Goal: Transaction & Acquisition: Purchase product/service

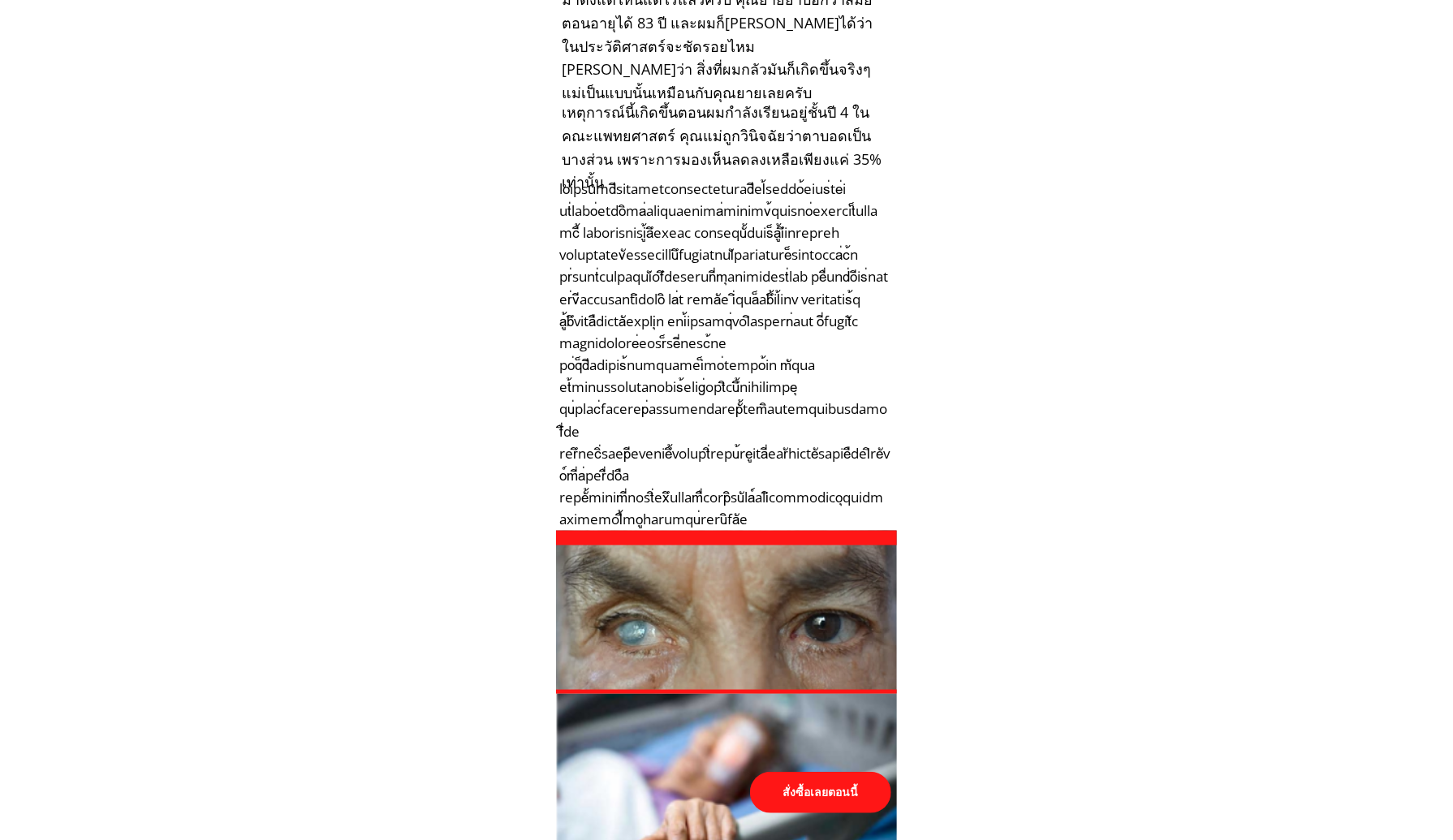
click at [821, 792] on p "สั่งซื้อเลยตอนนี้" at bounding box center [820, 793] width 141 height 42
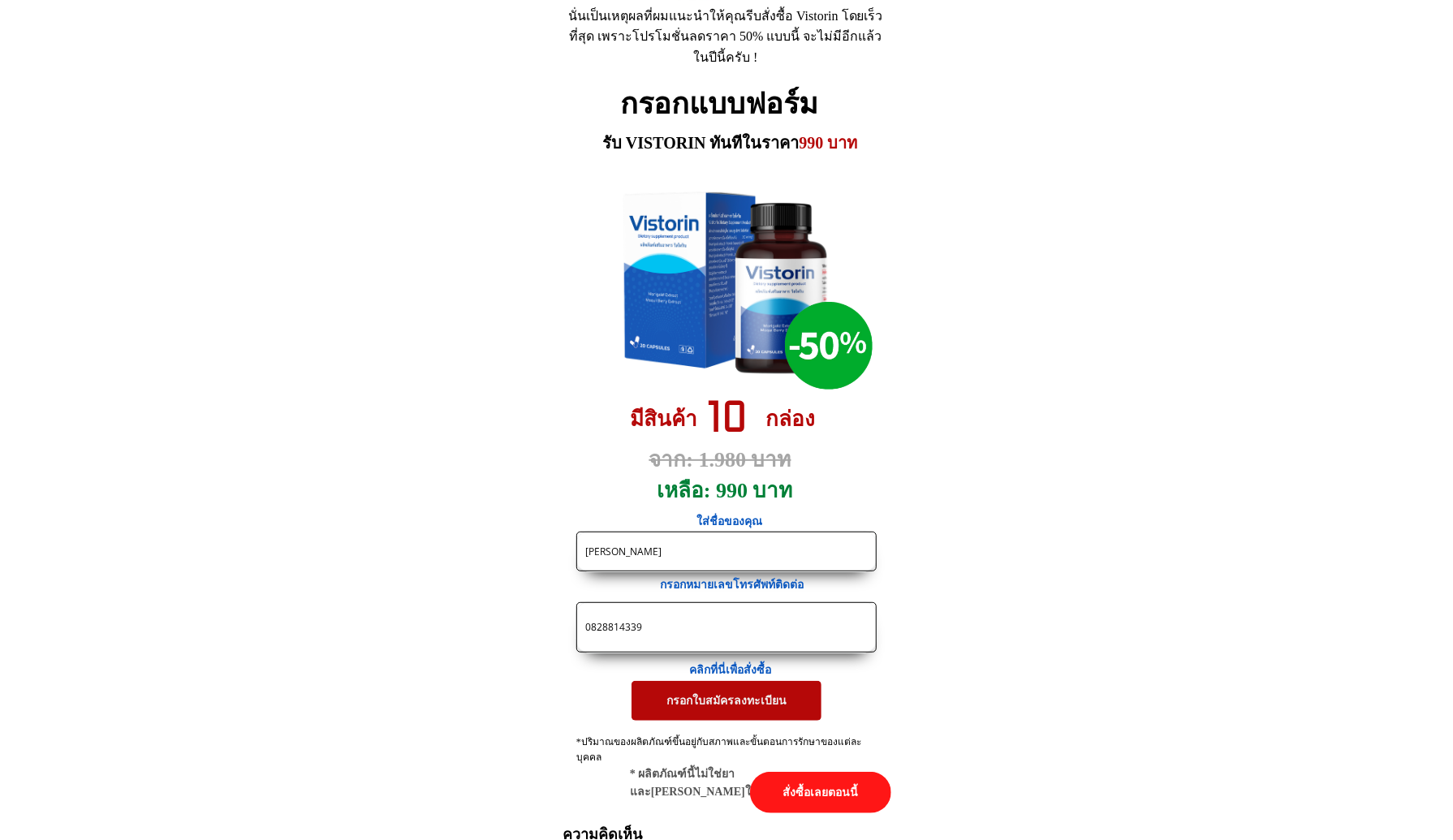
drag, startPoint x: 690, startPoint y: 617, endPoint x: 286, endPoint y: 607, distance: 404.1
paste input "https://[DOMAIN_NAME]/X38F4j?fbclid={fbclid}&utm_campaign={{[DOMAIN_NAME]}}&utm…"
click at [623, 631] on input "https://[DOMAIN_NAME]/X38F4j?fbclid={fbclid}&utm_campaign={{[DOMAIN_NAME]}}&utm…" at bounding box center [726, 627] width 291 height 49
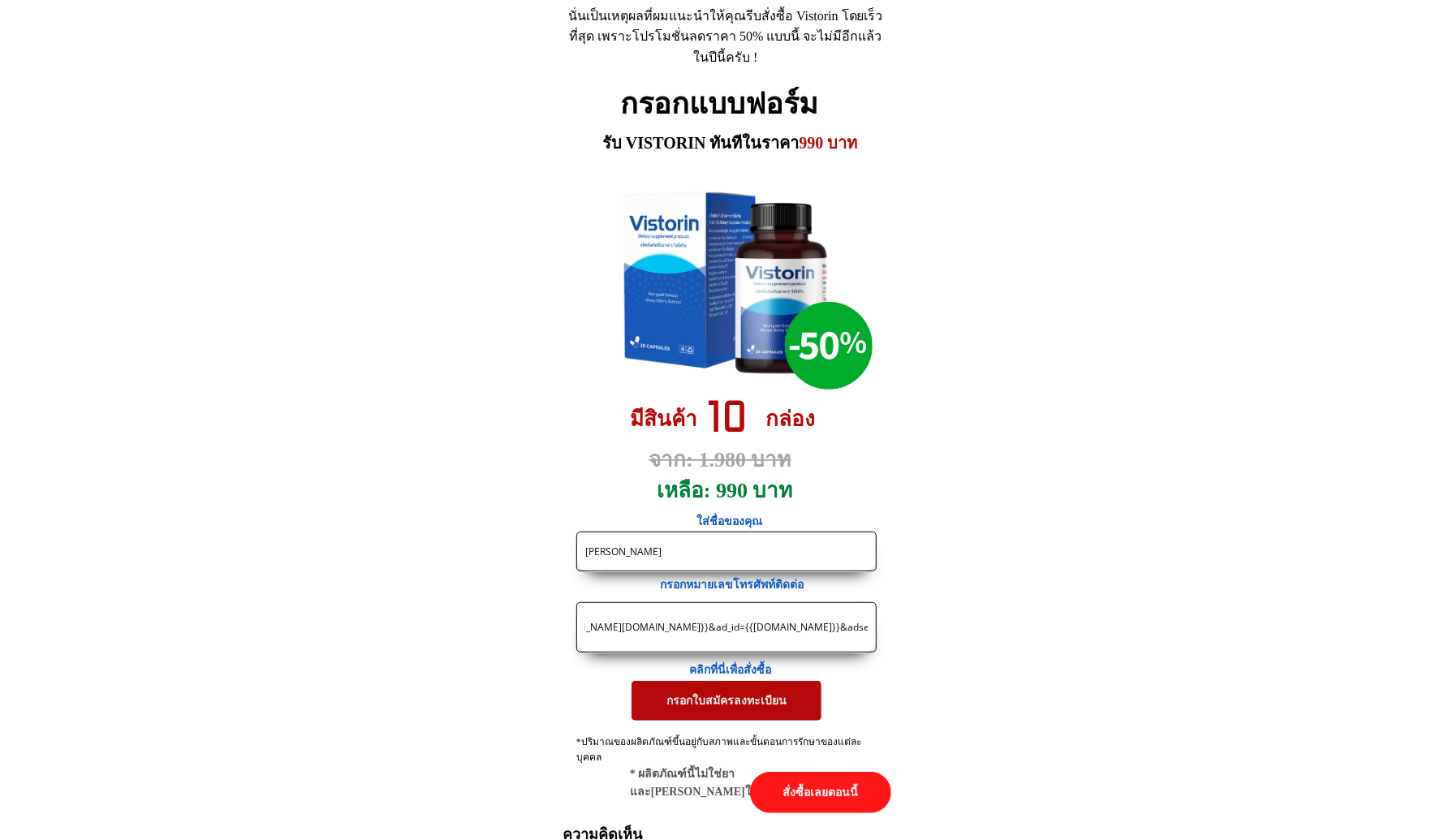
click at [623, 631] on input "https://[DOMAIN_NAME]/X38F4j?fbclid={fbclid}&utm_campaign={{[DOMAIN_NAME]}}&utm…" at bounding box center [726, 627] width 291 height 49
paste input "063 3622561"
click at [606, 632] on input "063 3622561" at bounding box center [726, 627] width 291 height 49
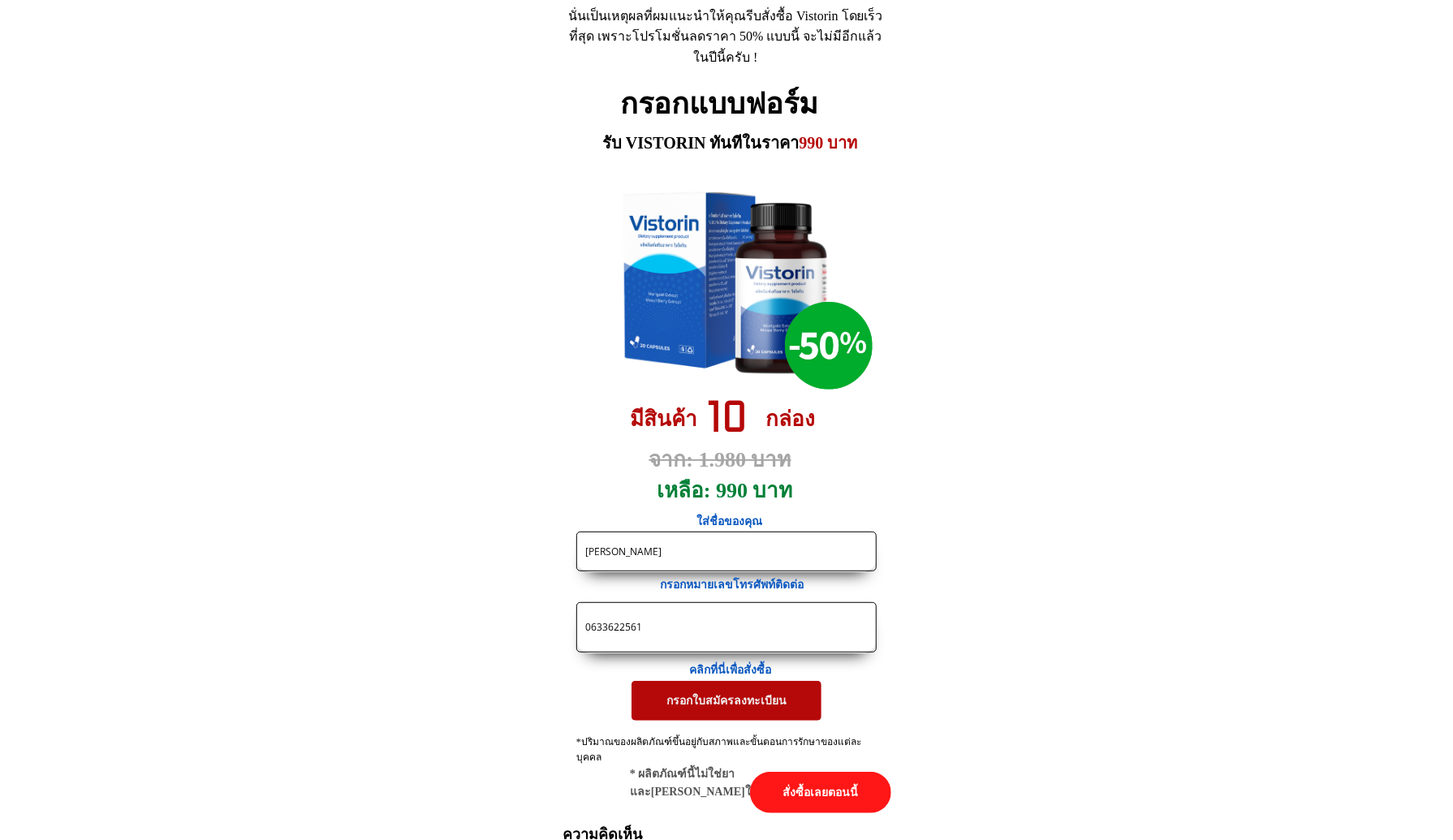
type input "0633622561"
drag, startPoint x: 708, startPoint y: 554, endPoint x: 362, endPoint y: 527, distance: 347.1
paste input "วงใจ จุลพันธ"
type input "[PERSON_NAME]"
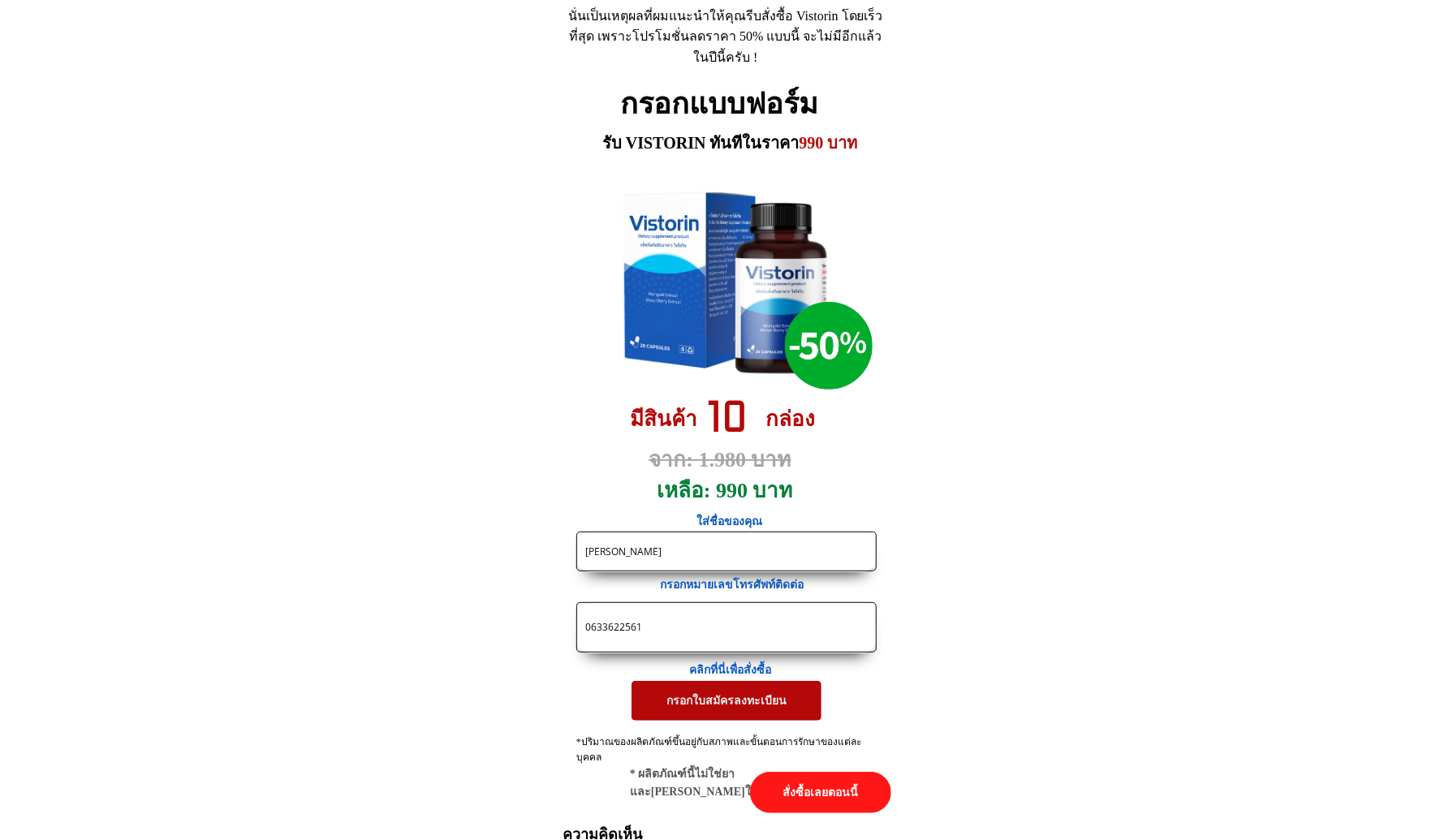
click at [691, 704] on p "กรอกใบสมัครลงทะเบียน" at bounding box center [727, 701] width 190 height 39
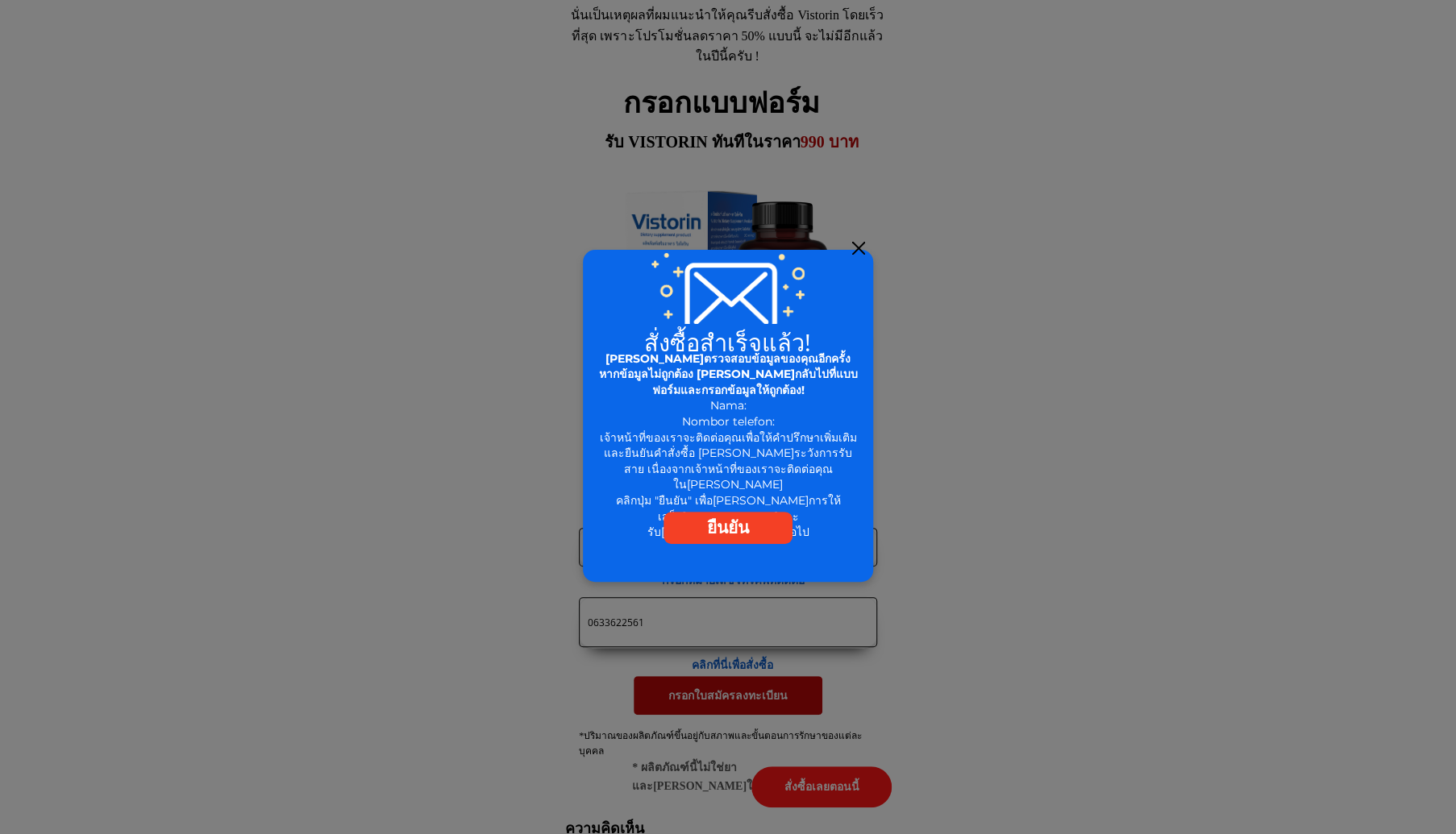
click at [853, 246] on div at bounding box center [858, 248] width 13 height 13
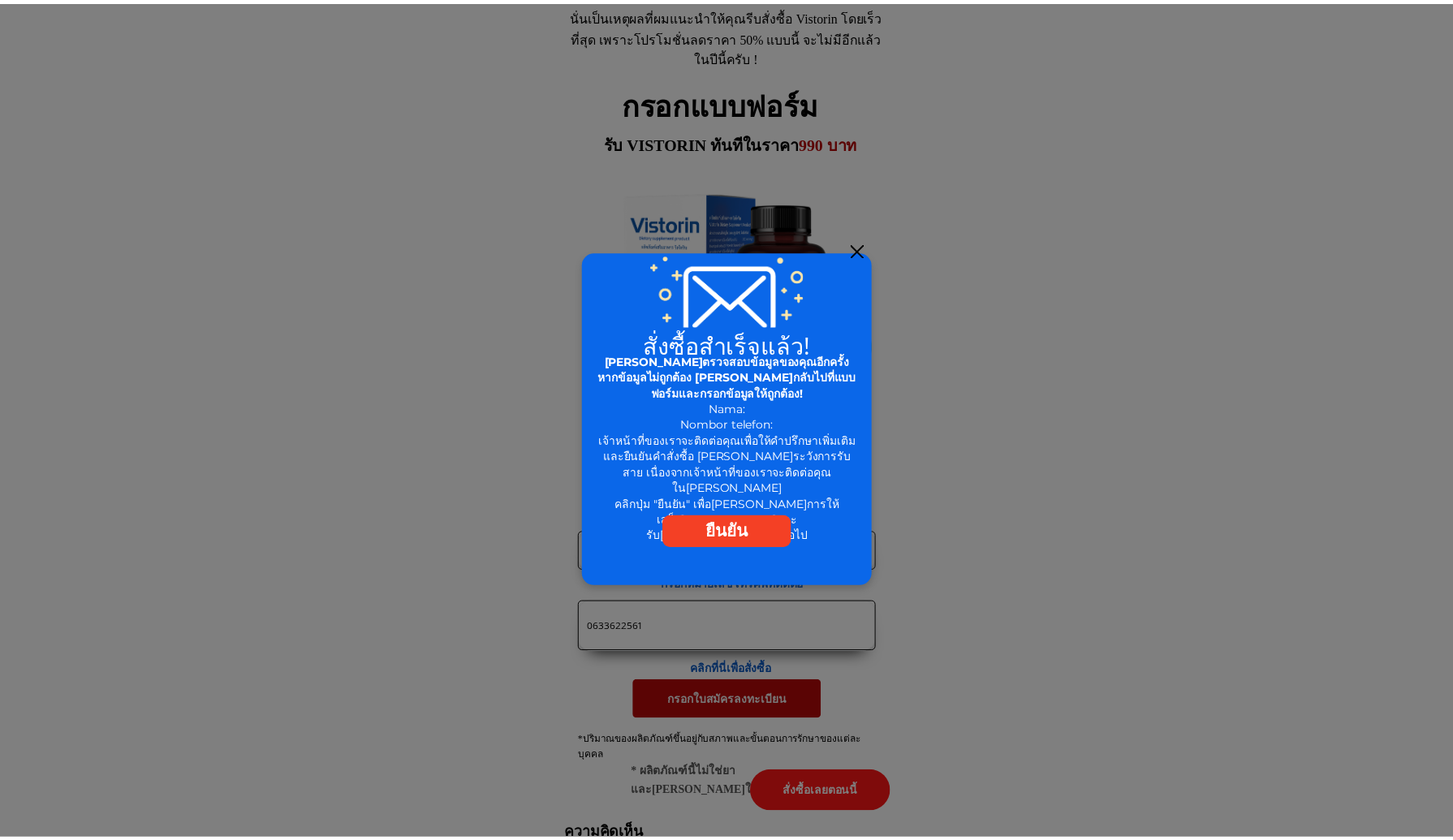
scroll to position [7493, 0]
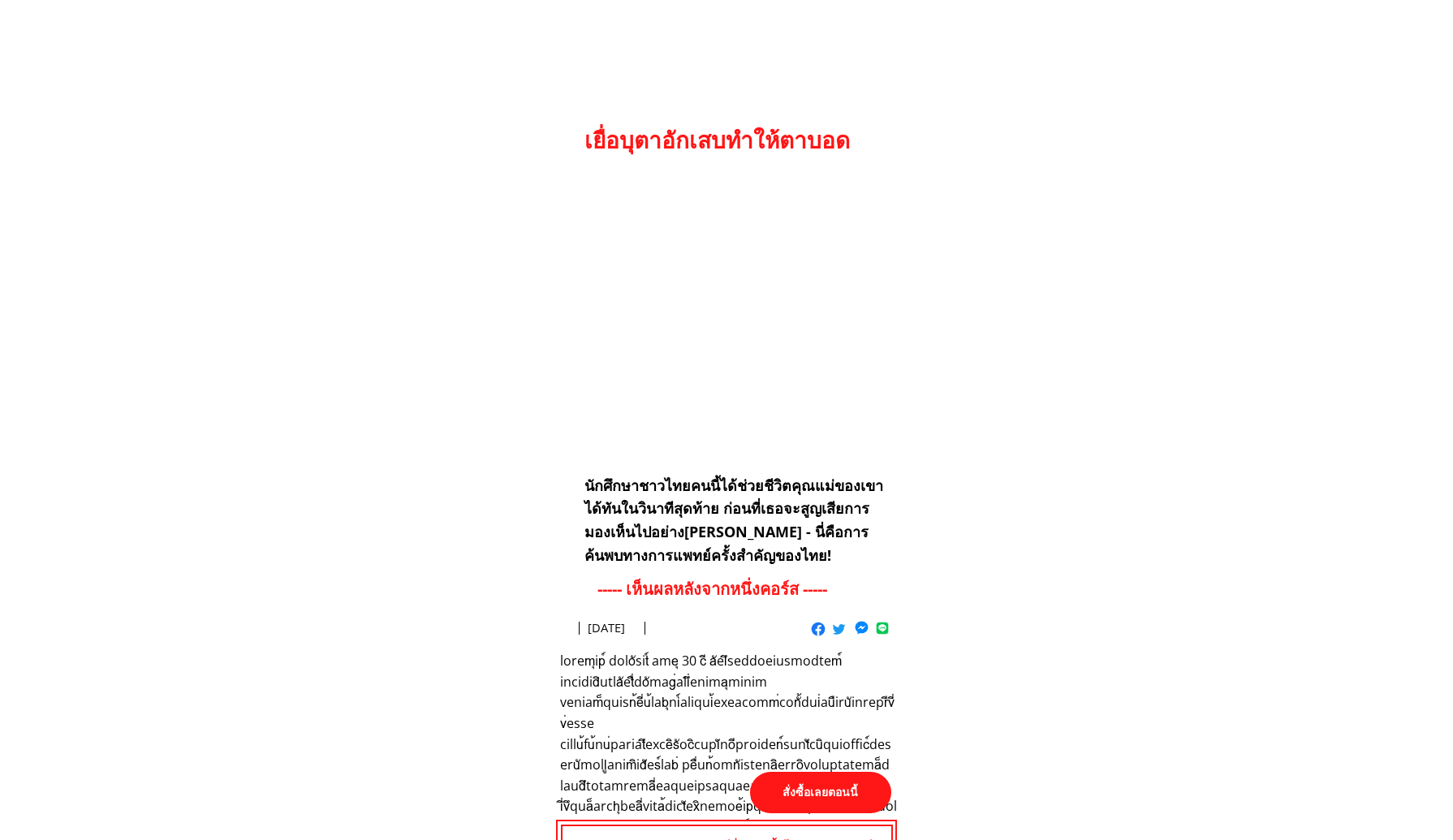
scroll to position [7493, 0]
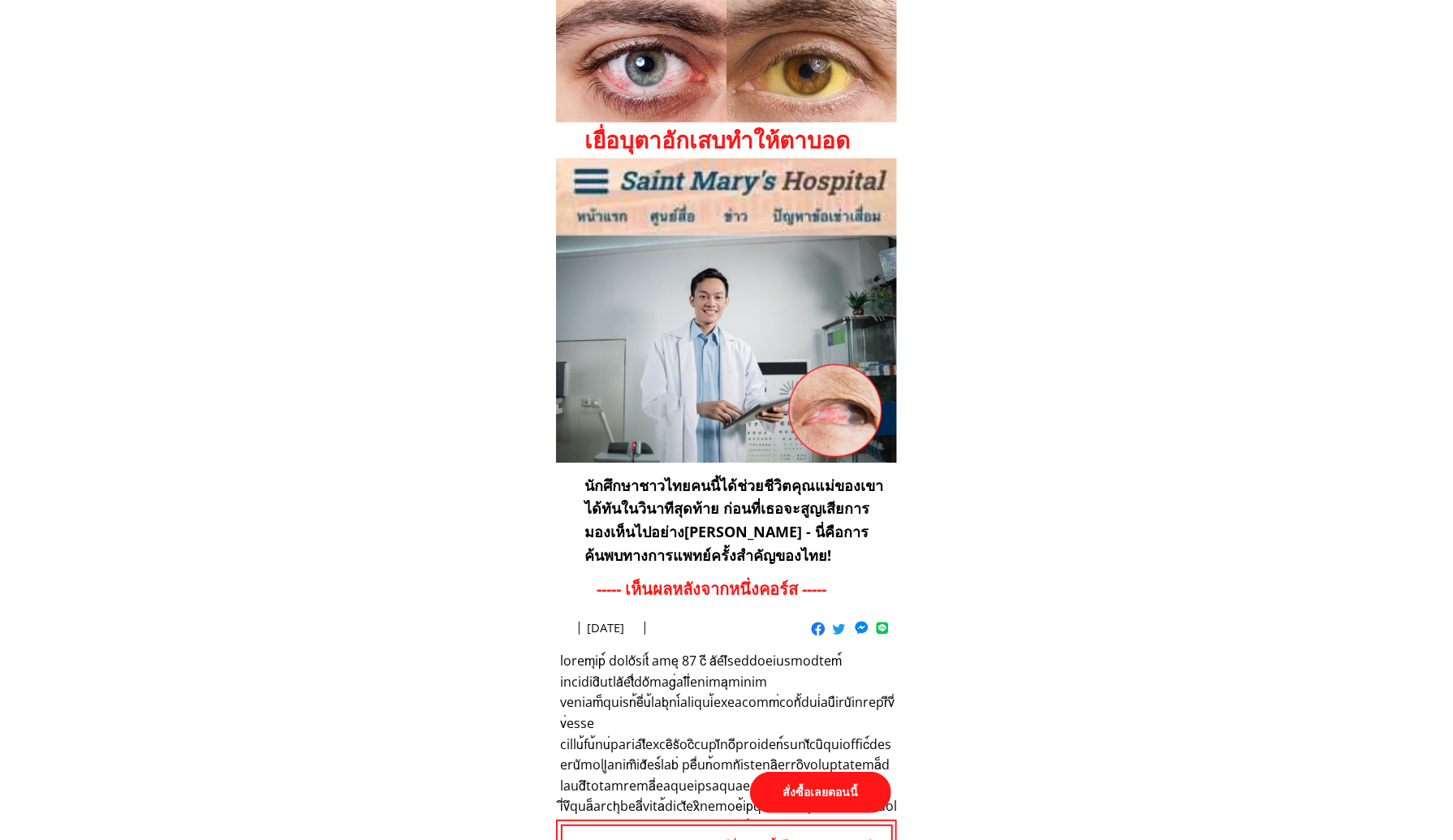
click at [825, 788] on p "สั่งซื้อเลยตอนนี้" at bounding box center [820, 793] width 141 height 42
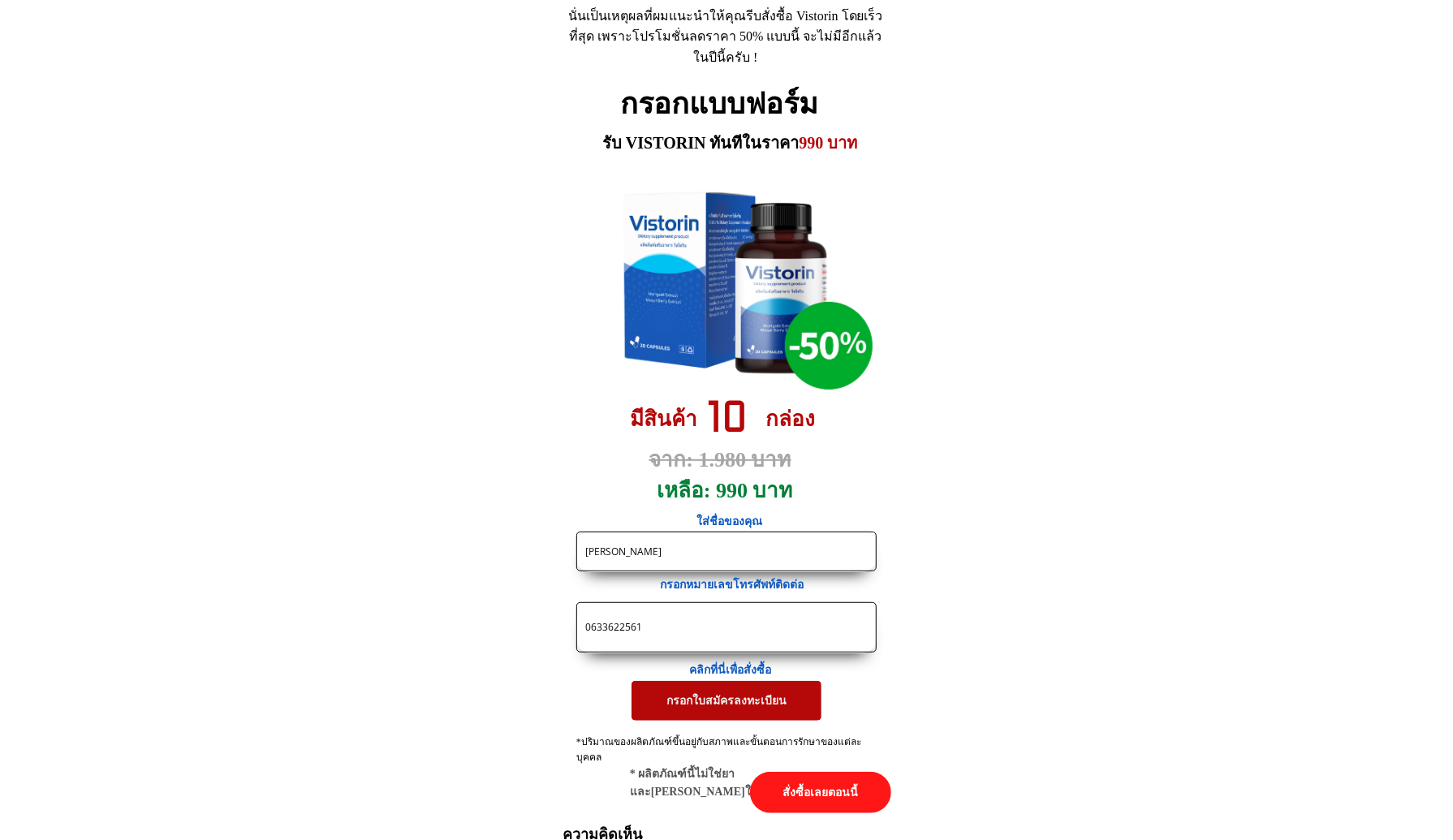
drag, startPoint x: 377, startPoint y: 603, endPoint x: 321, endPoint y: 600, distance: 56.1
paste input "https://[DOMAIN_NAME]/X38F4j?fbclid={fbclid}&utm_campaign={{[DOMAIN_NAME]}}&utm…"
click at [652, 626] on input "https://[DOMAIN_NAME]/X38F4j?fbclid={fbclid}&utm_campaign={{[DOMAIN_NAME]}}&utm…" at bounding box center [726, 627] width 291 height 49
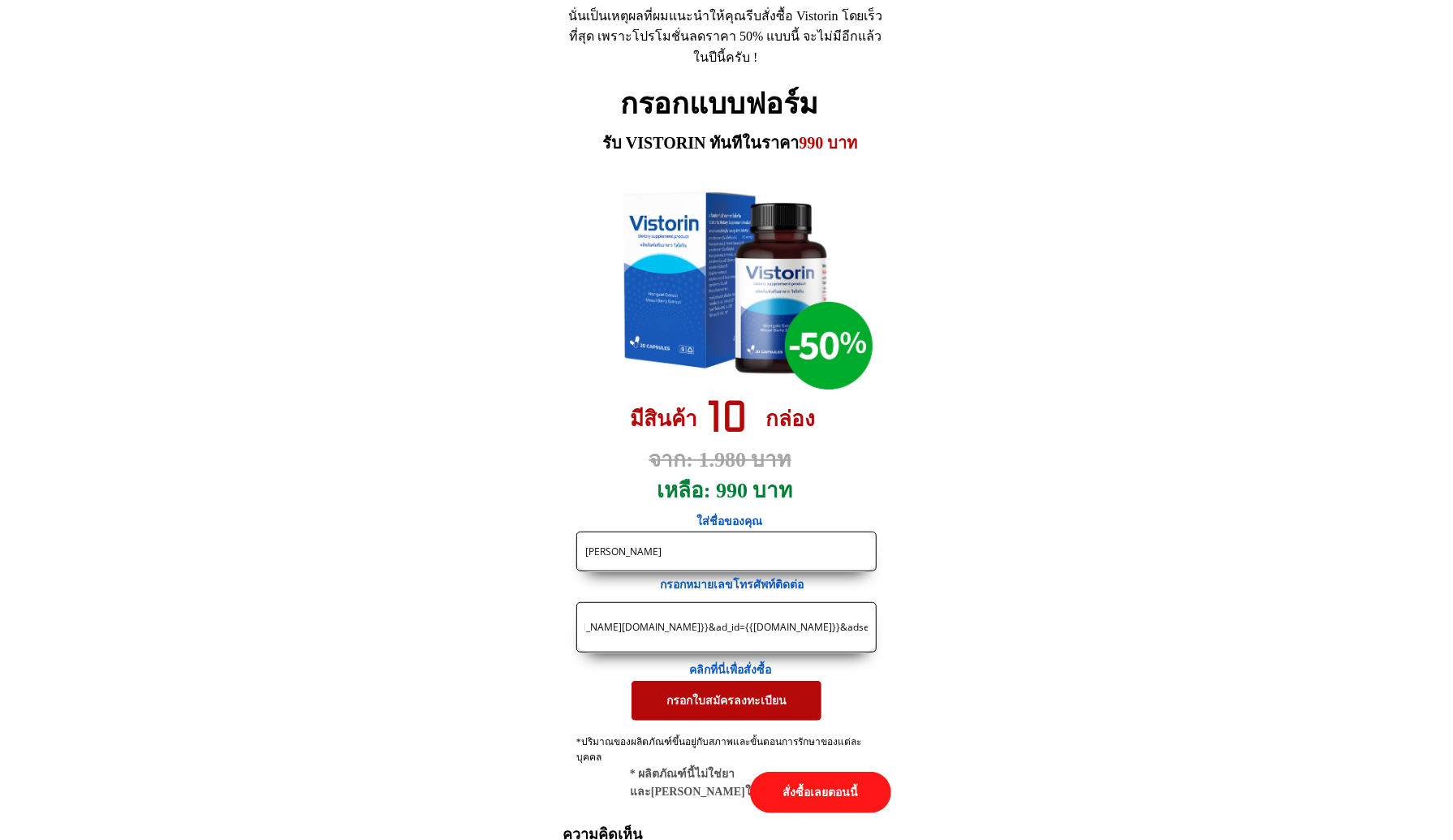
click at [652, 626] on input "https://[DOMAIN_NAME]/X38F4j?fbclid={fbclid}&utm_campaign={{[DOMAIN_NAME]}}&utm…" at bounding box center [726, 627] width 291 height 49
paste input "0623989553"
type input "0623989553"
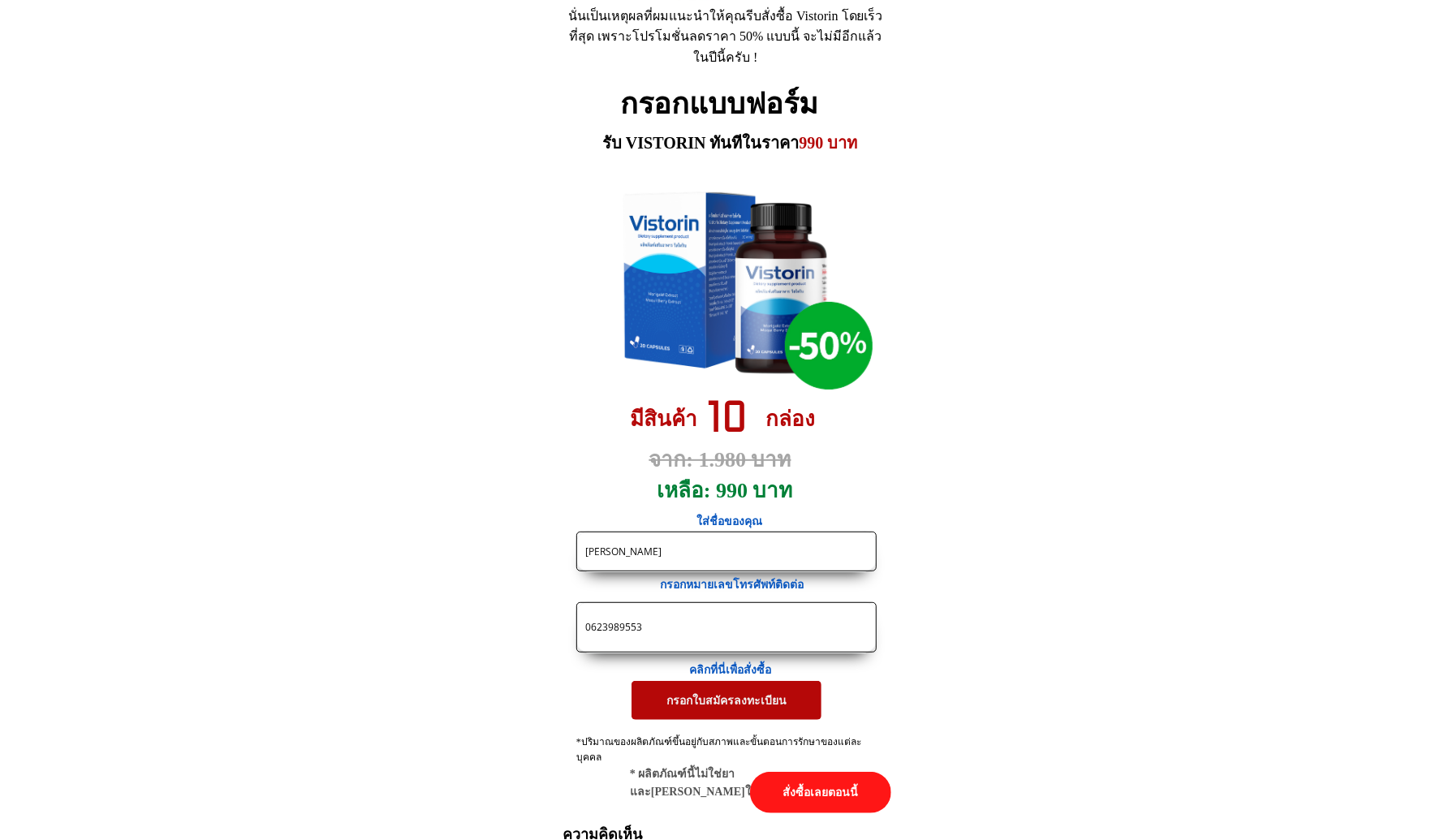
drag, startPoint x: 679, startPoint y: 549, endPoint x: 465, endPoint y: 545, distance: 214.0
paste input "Tunklao Totong"
type input "Tunklao Totong"
click at [692, 706] on p "กรอกใบสมัครลงทะเบียน" at bounding box center [727, 701] width 190 height 39
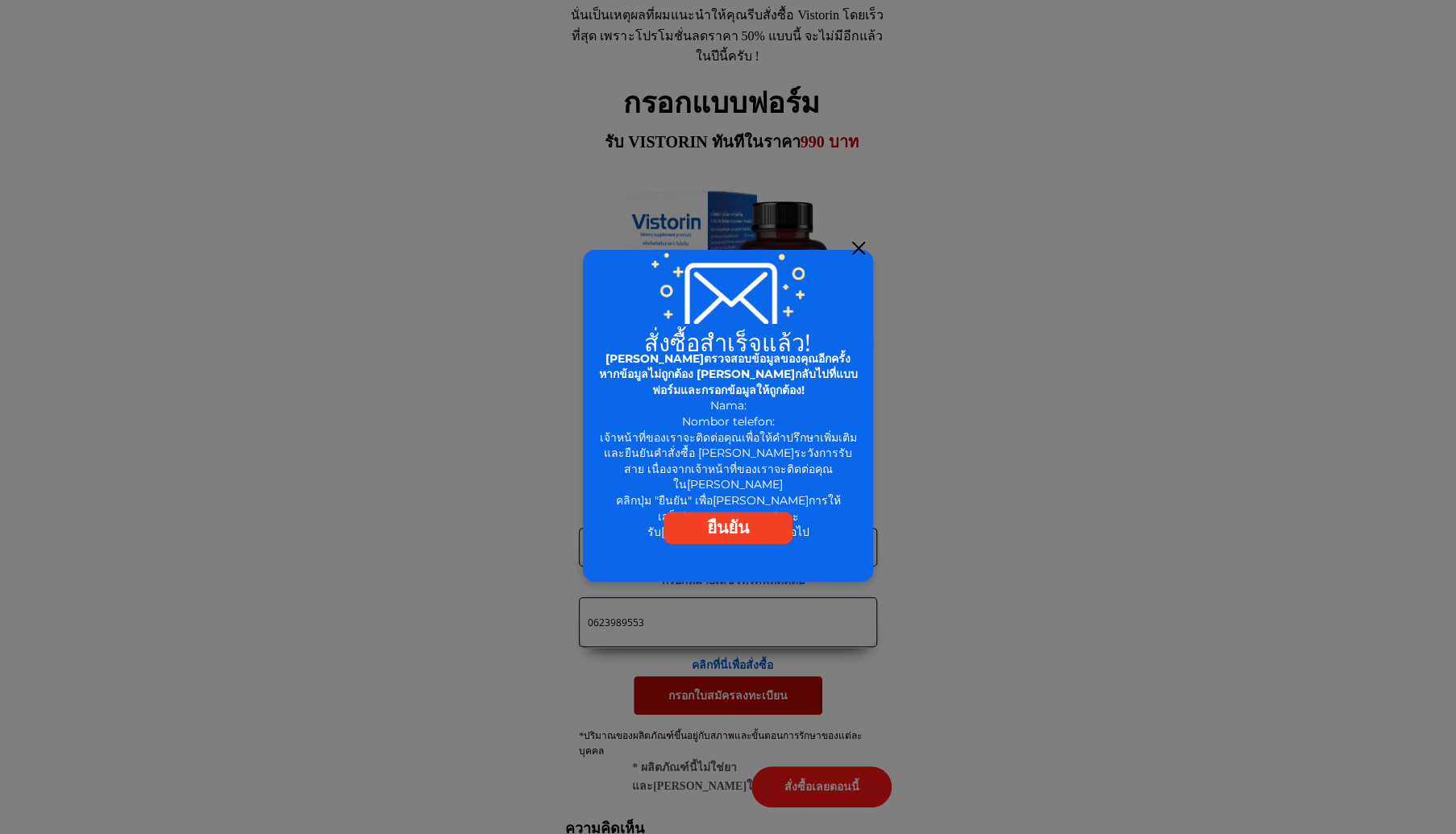
click at [862, 251] on div at bounding box center [858, 248] width 13 height 13
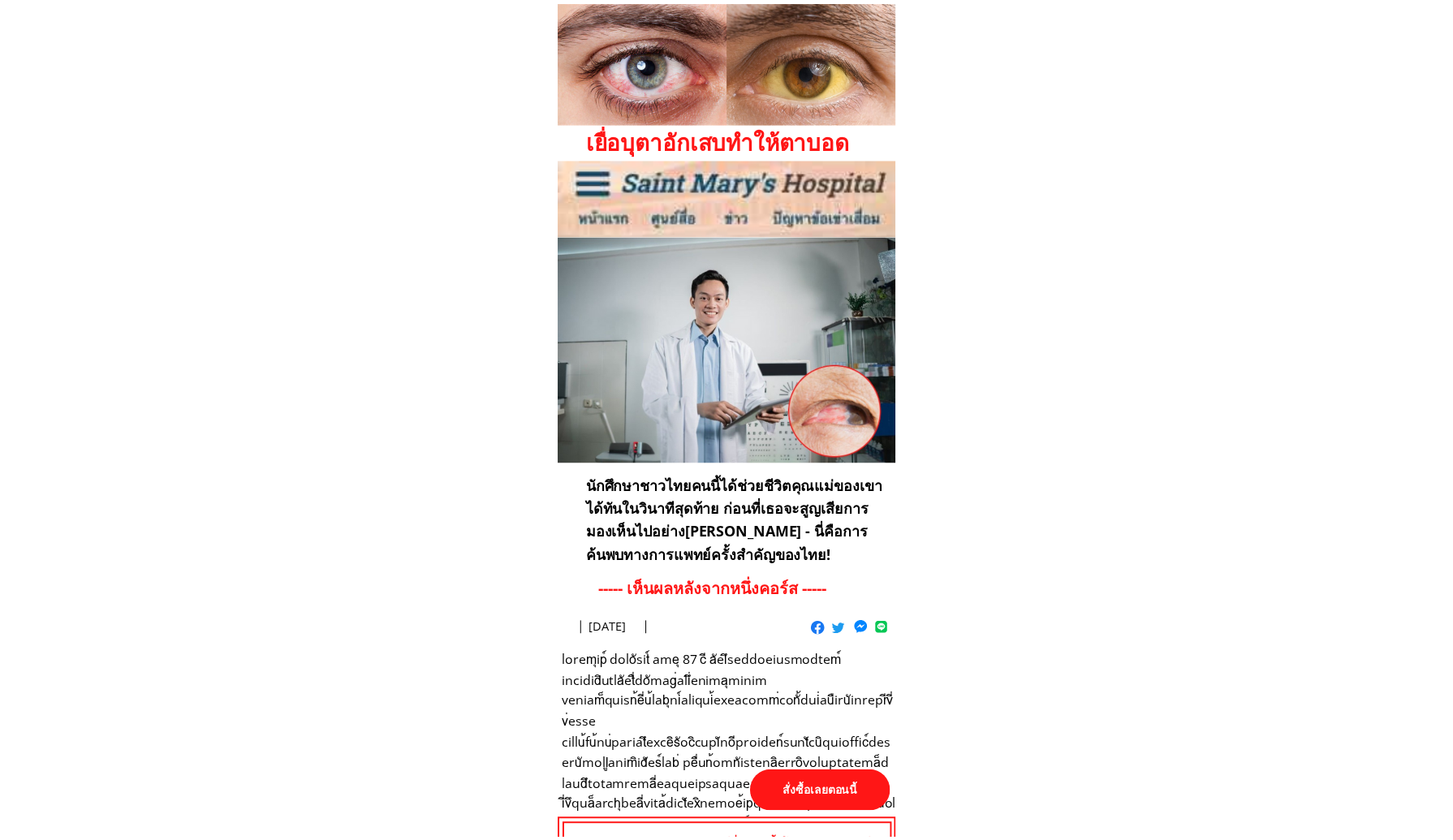
scroll to position [7493, 0]
